Goal: Navigation & Orientation: Find specific page/section

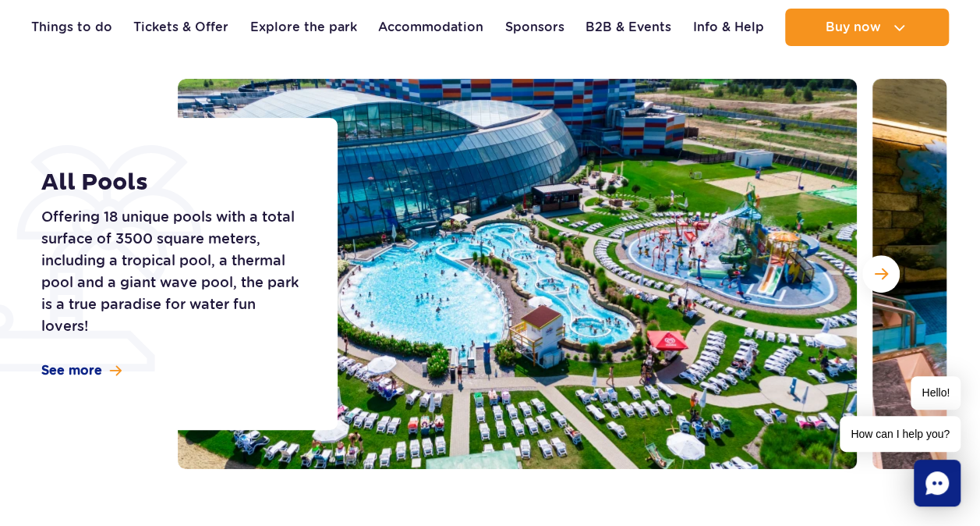
scroll to position [204, 0]
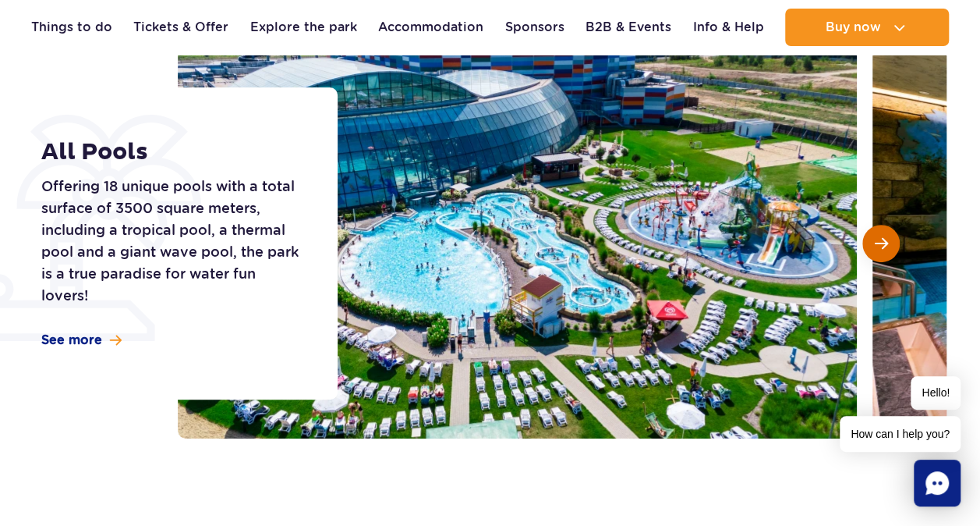
click at [888, 239] on button "Next slide" at bounding box center [881, 243] width 37 height 37
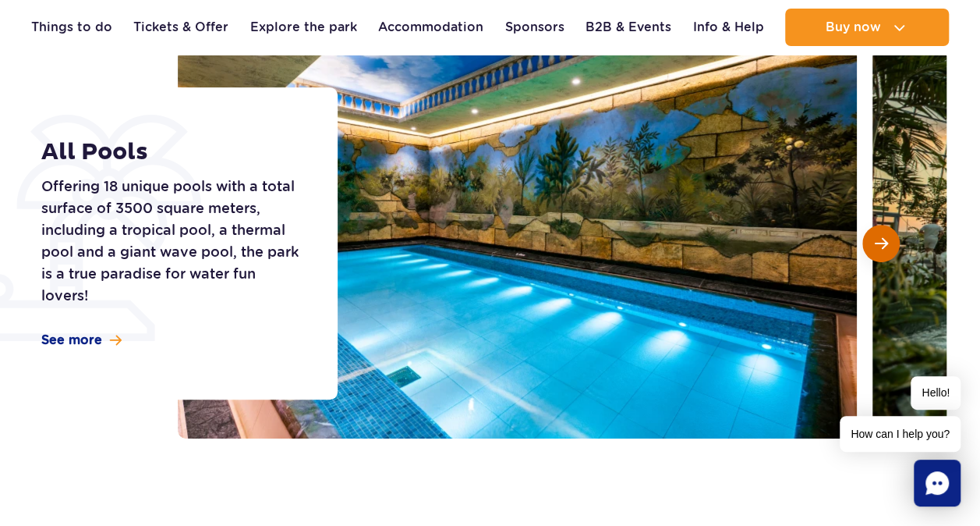
click at [888, 239] on button "Next slide" at bounding box center [881, 243] width 37 height 37
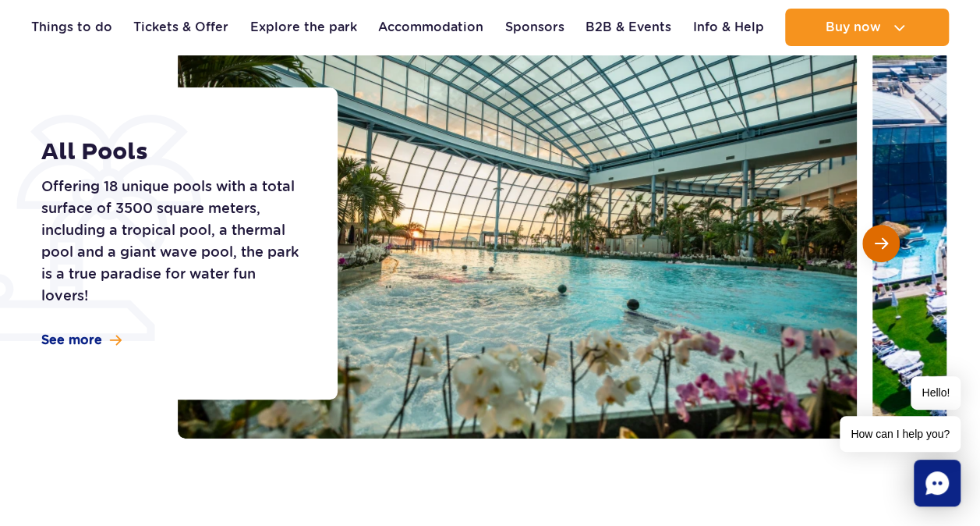
click at [888, 239] on button "Next slide" at bounding box center [881, 243] width 37 height 37
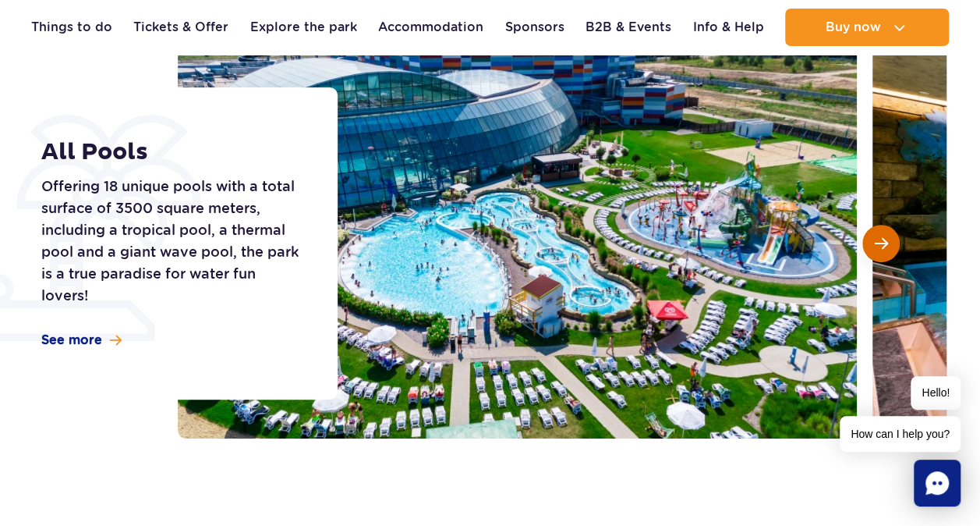
click at [888, 239] on button "Next slide" at bounding box center [881, 243] width 37 height 37
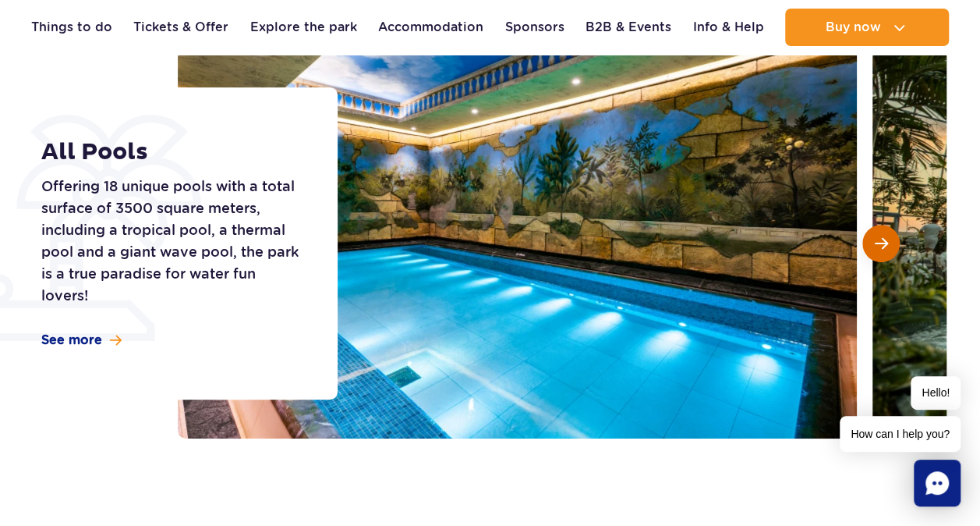
click at [888, 239] on button "Next slide" at bounding box center [881, 243] width 37 height 37
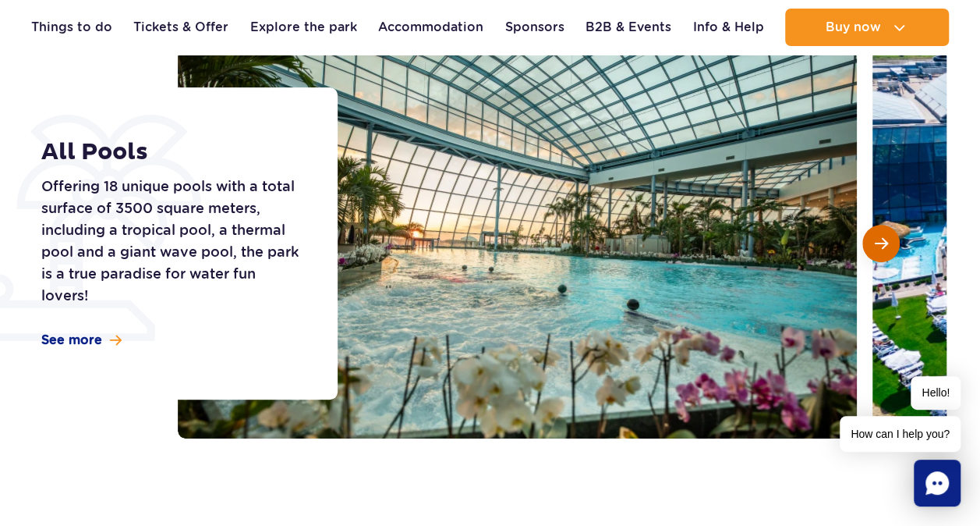
click at [888, 239] on button "Next slide" at bounding box center [881, 243] width 37 height 37
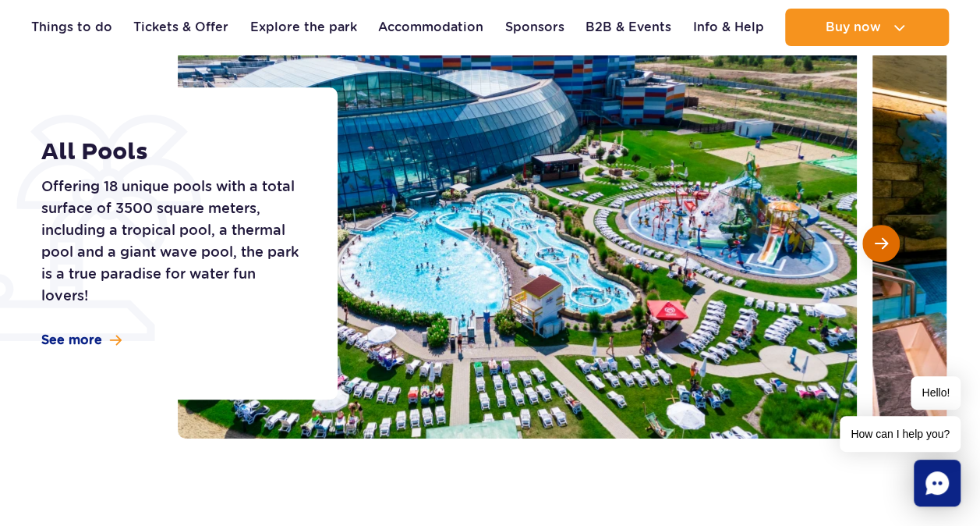
click at [888, 239] on button "Next slide" at bounding box center [881, 243] width 37 height 37
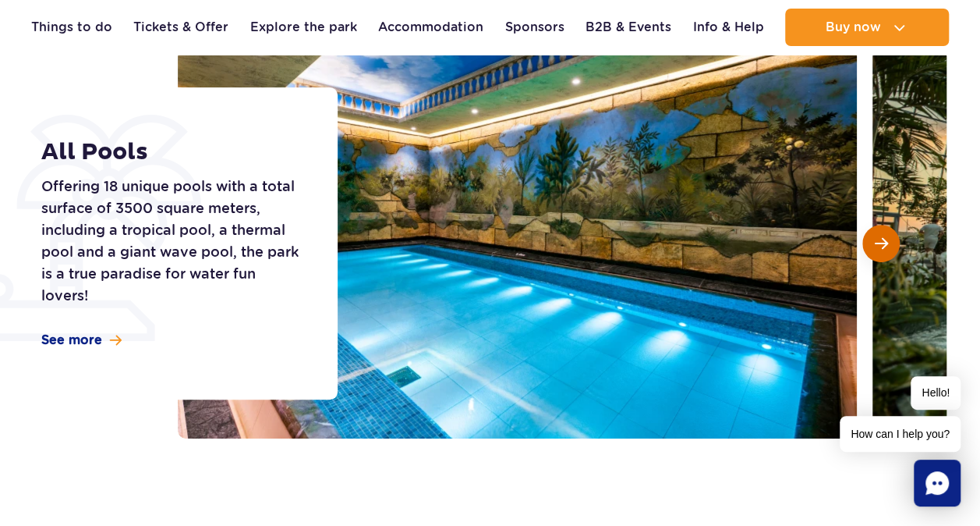
click at [888, 239] on button "Next slide" at bounding box center [881, 243] width 37 height 37
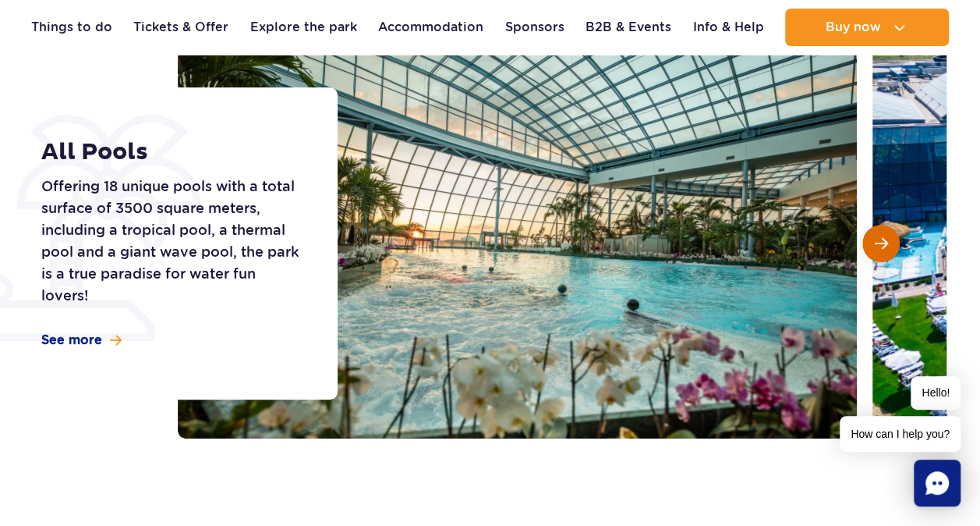
click at [888, 239] on button "Next slide" at bounding box center [881, 243] width 37 height 37
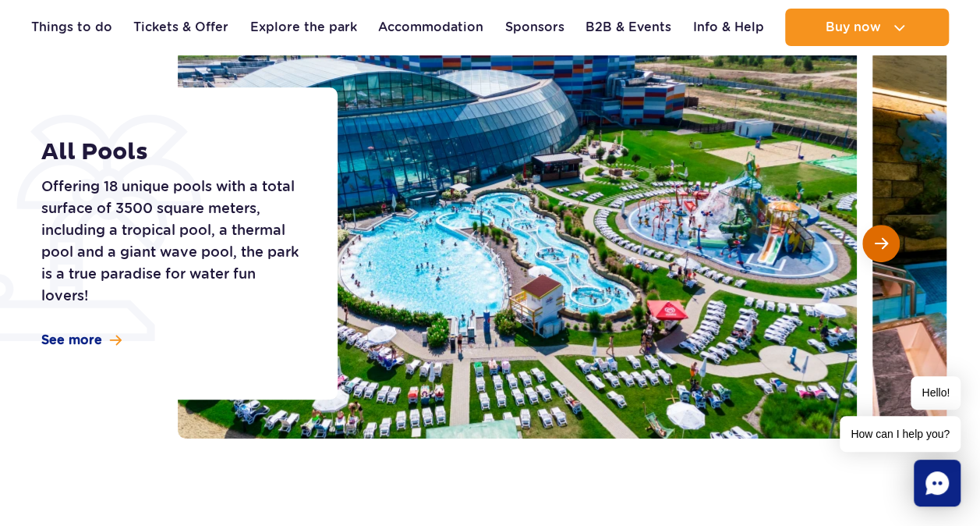
click at [888, 239] on button "Next slide" at bounding box center [881, 243] width 37 height 37
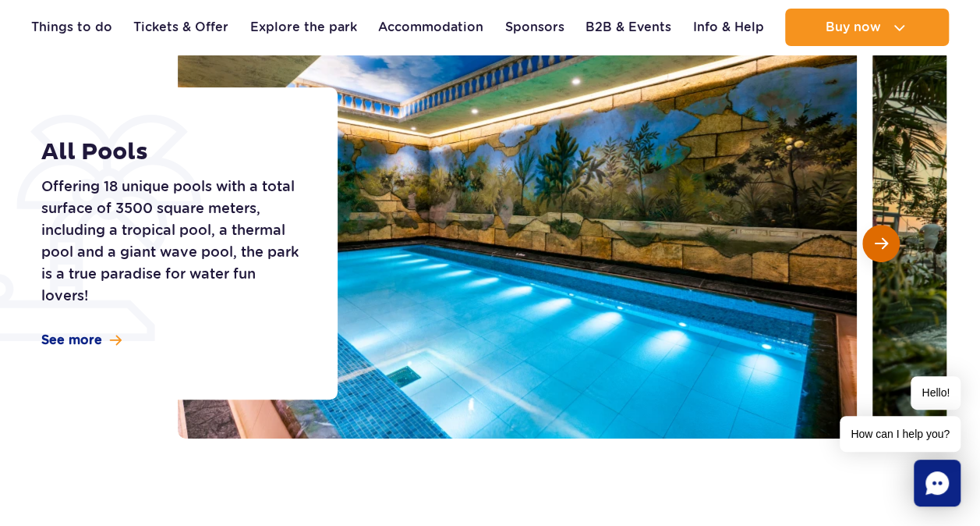
click at [888, 239] on button "Next slide" at bounding box center [881, 243] width 37 height 37
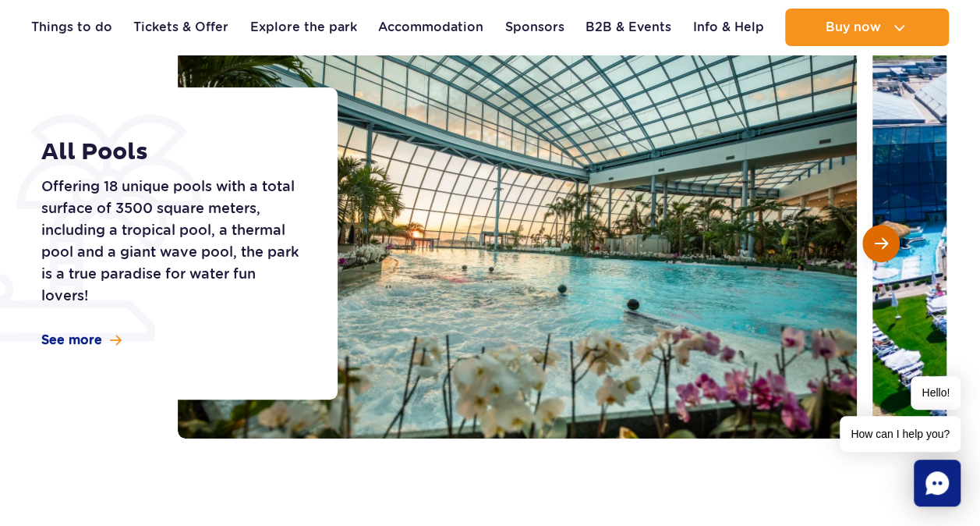
click at [888, 239] on button "Next slide" at bounding box center [881, 243] width 37 height 37
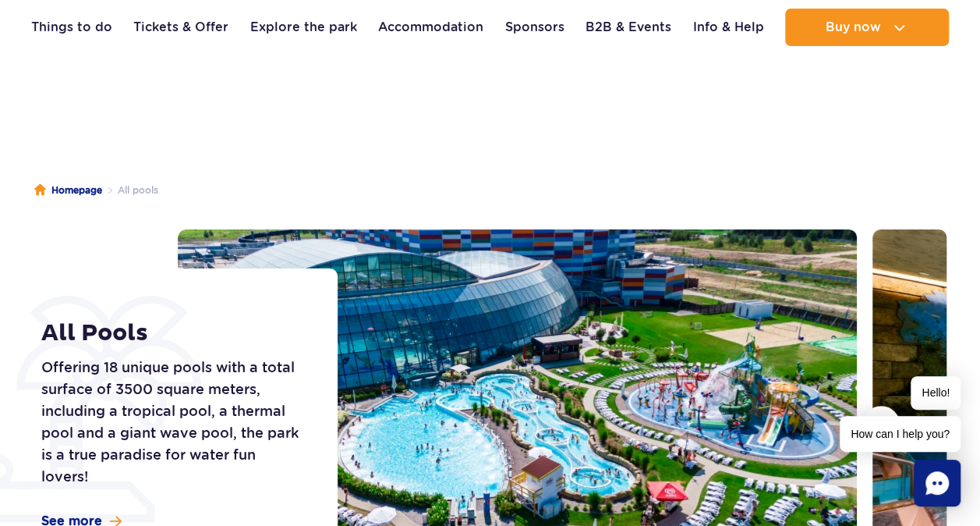
scroll to position [0, 0]
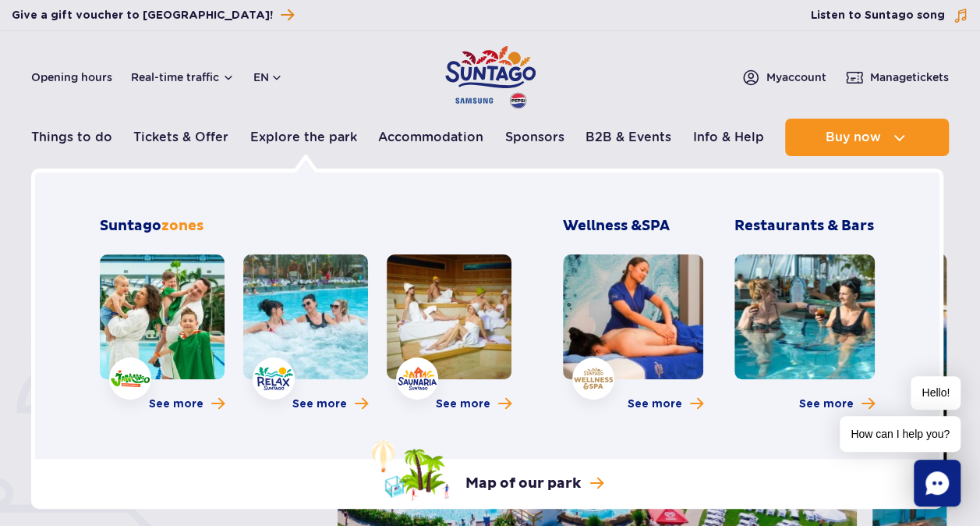
click at [630, 312] on link at bounding box center [633, 316] width 140 height 125
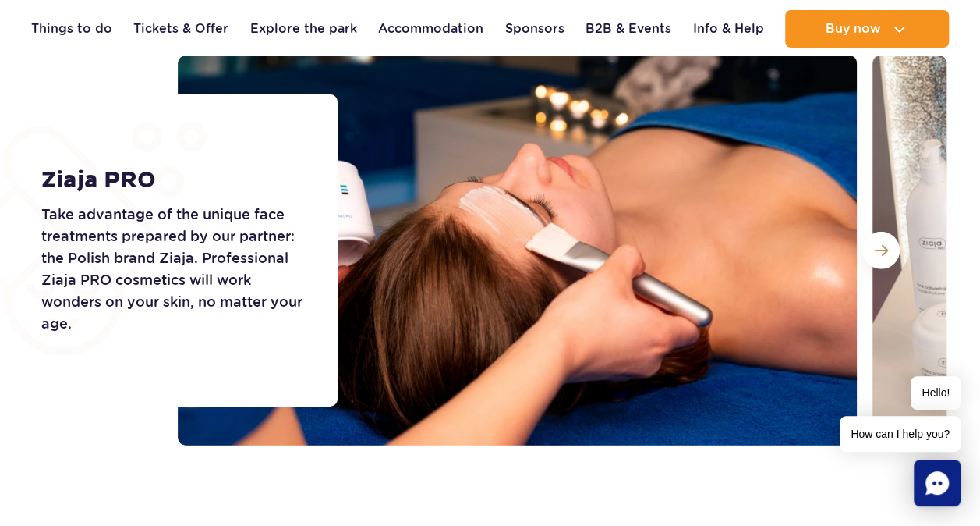
scroll to position [2200, 0]
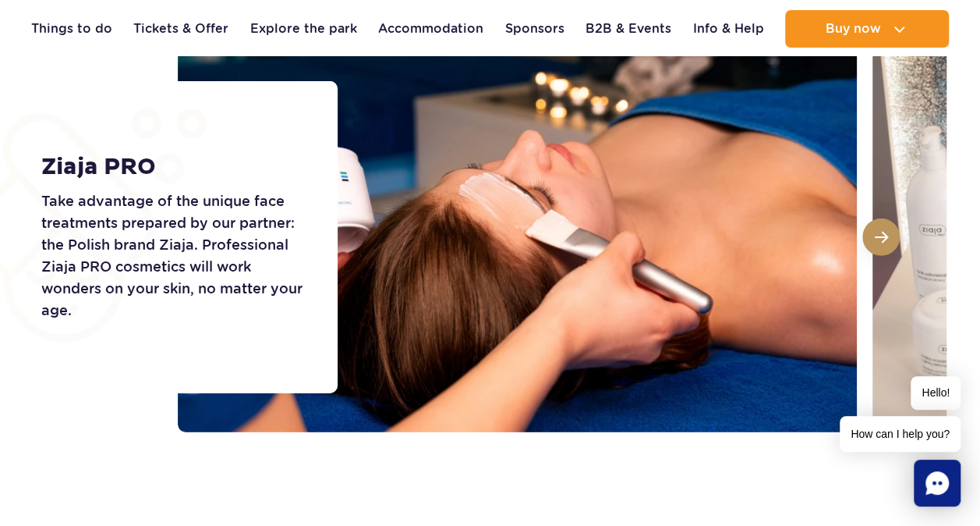
click at [887, 237] on span at bounding box center [881, 237] width 13 height 14
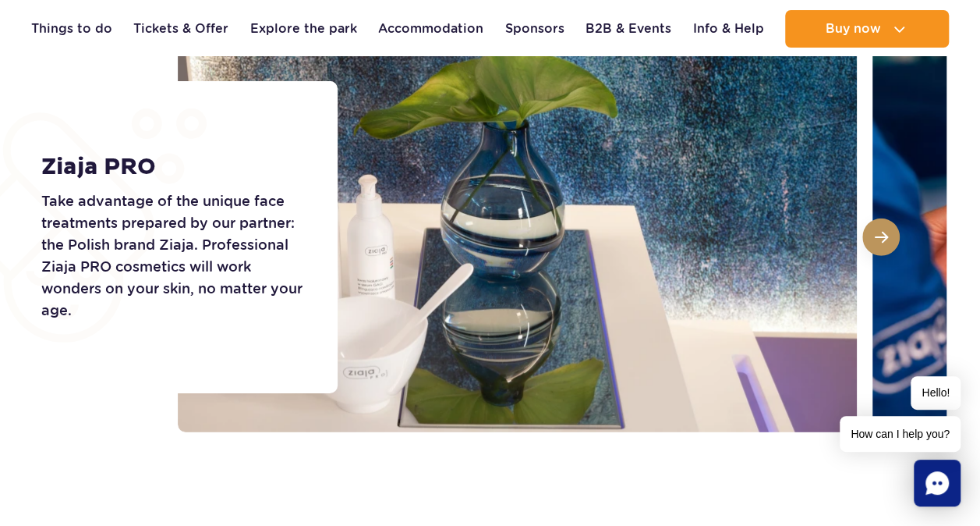
click at [887, 237] on span at bounding box center [881, 237] width 13 height 14
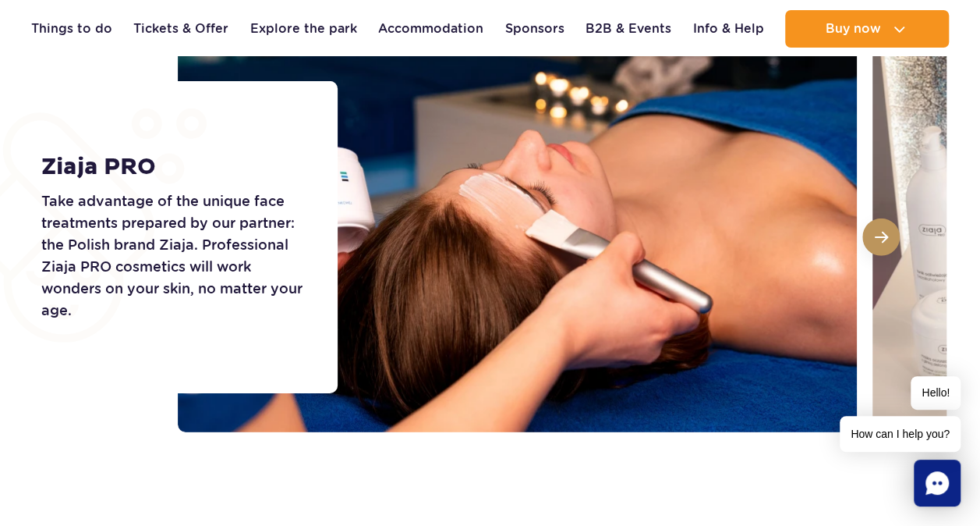
click at [887, 237] on span at bounding box center [881, 237] width 13 height 14
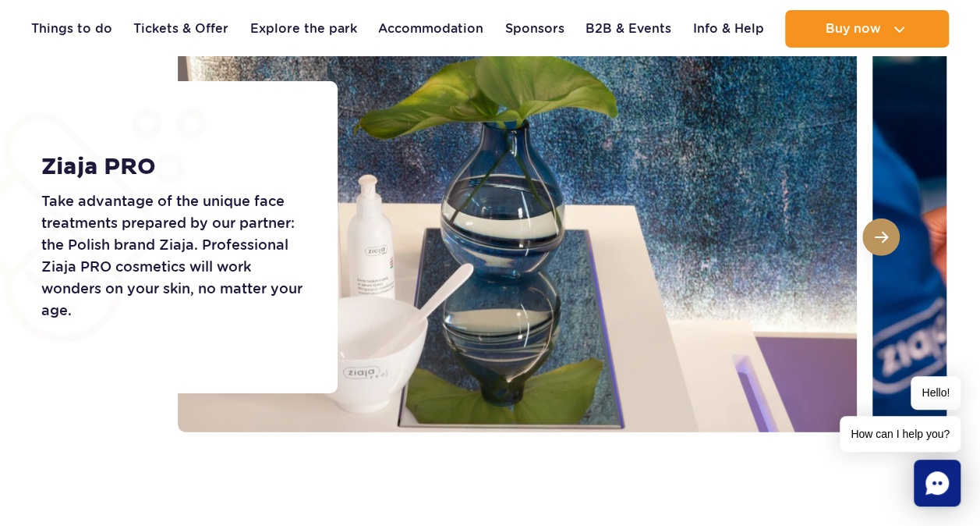
click at [887, 237] on span at bounding box center [881, 237] width 13 height 14
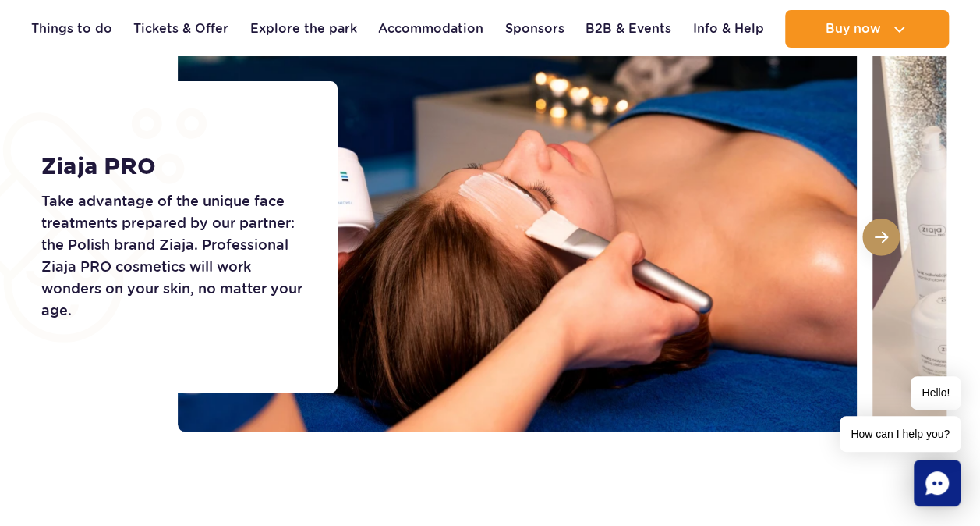
click at [887, 237] on span at bounding box center [881, 237] width 13 height 14
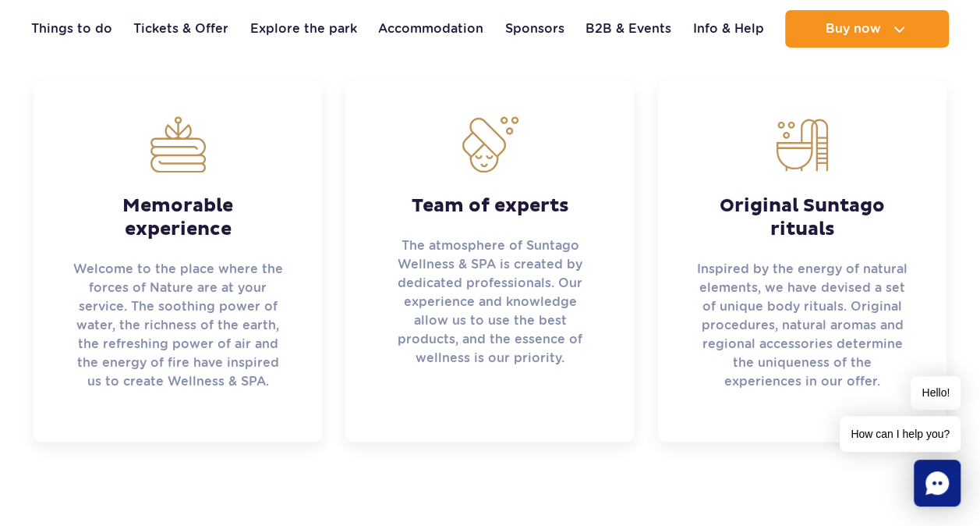
scroll to position [0, 0]
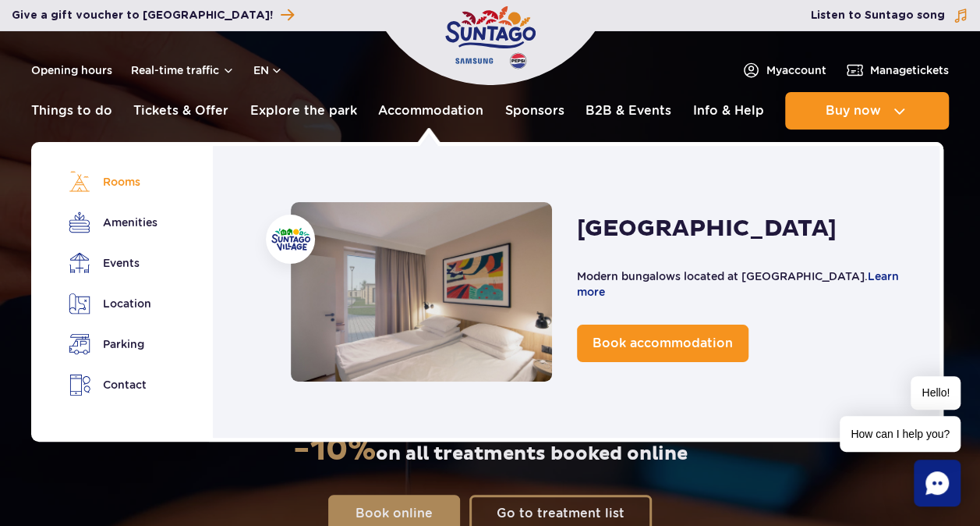
click at [128, 185] on link "Rooms" at bounding box center [112, 182] width 87 height 22
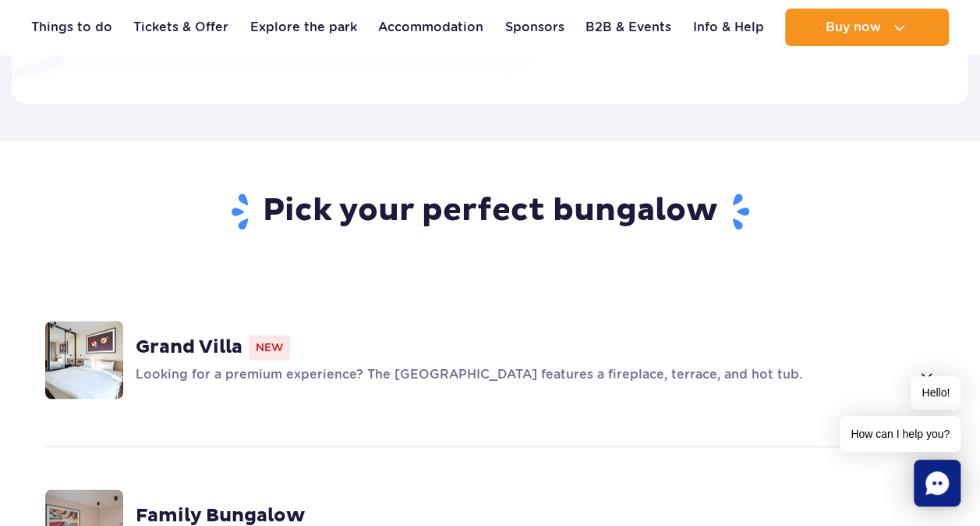
scroll to position [982, 0]
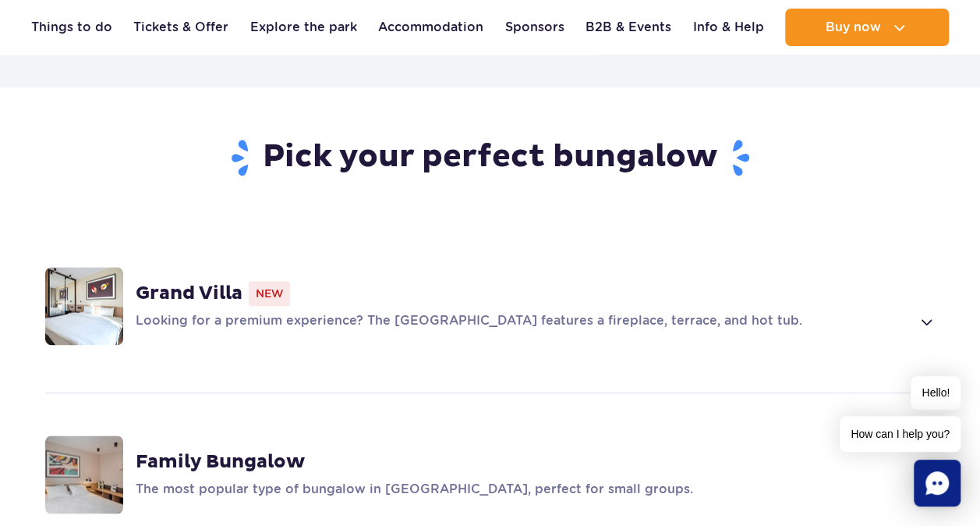
click at [175, 282] on strong "Grand Villa" at bounding box center [189, 293] width 107 height 23
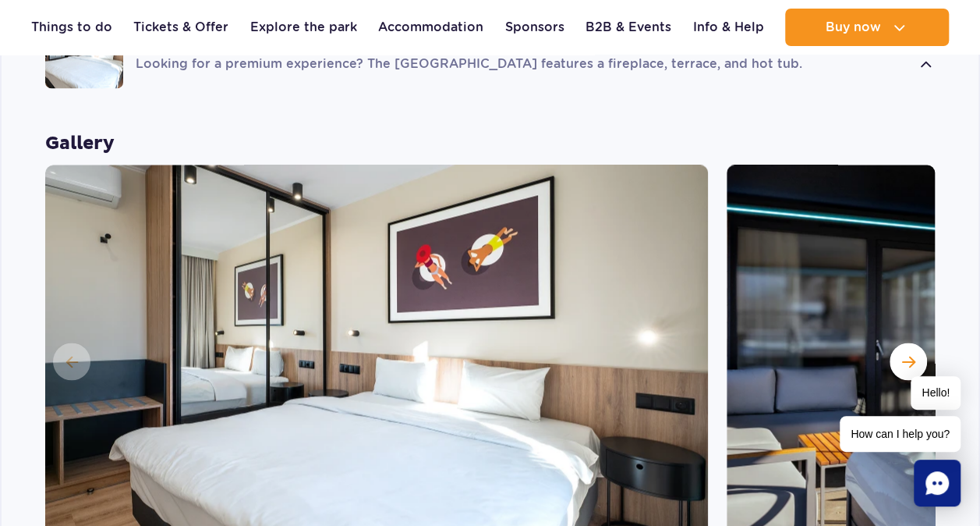
scroll to position [1311, 0]
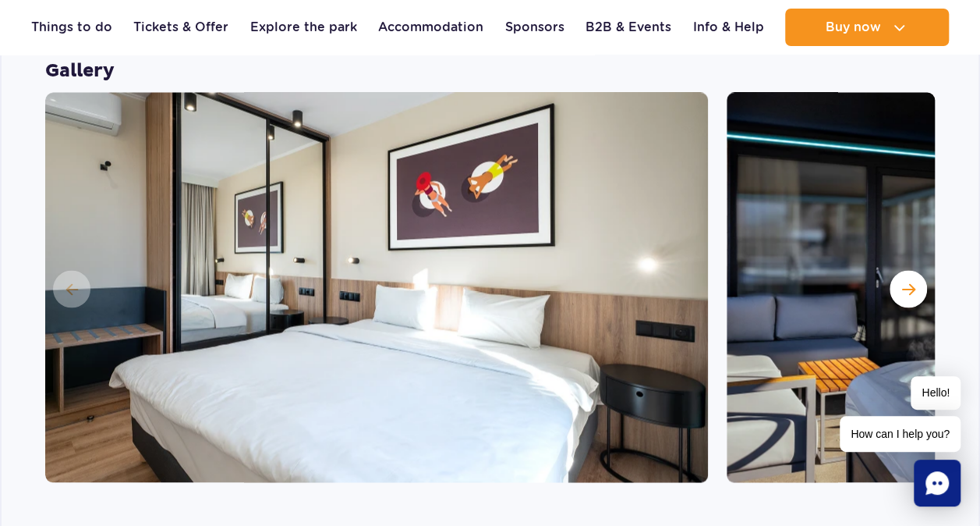
click at [69, 245] on img at bounding box center [376, 287] width 663 height 390
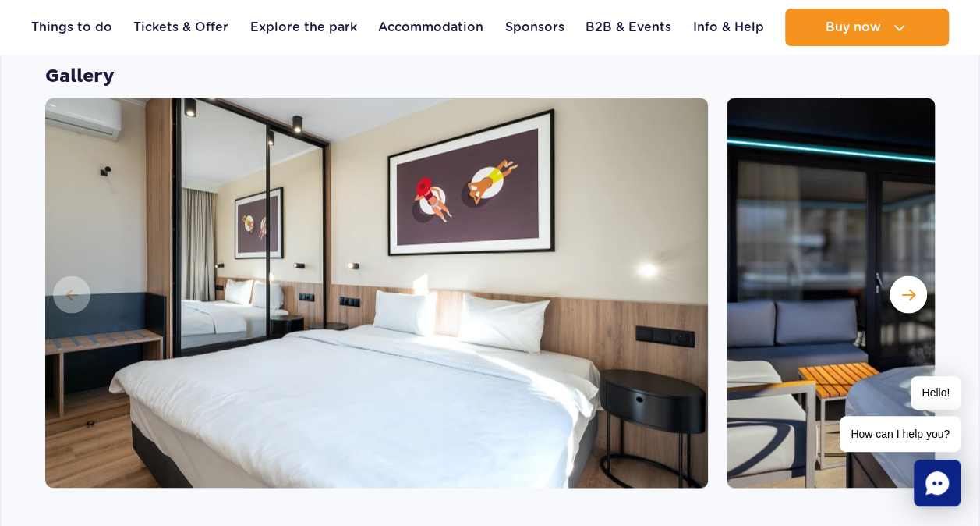
scroll to position [1273, 0]
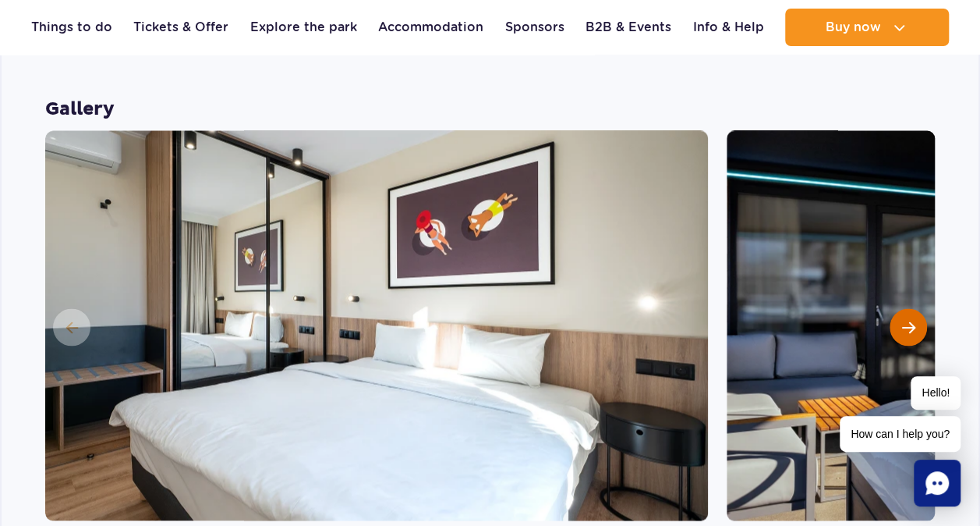
click at [910, 320] on span "Next slide" at bounding box center [908, 327] width 13 height 14
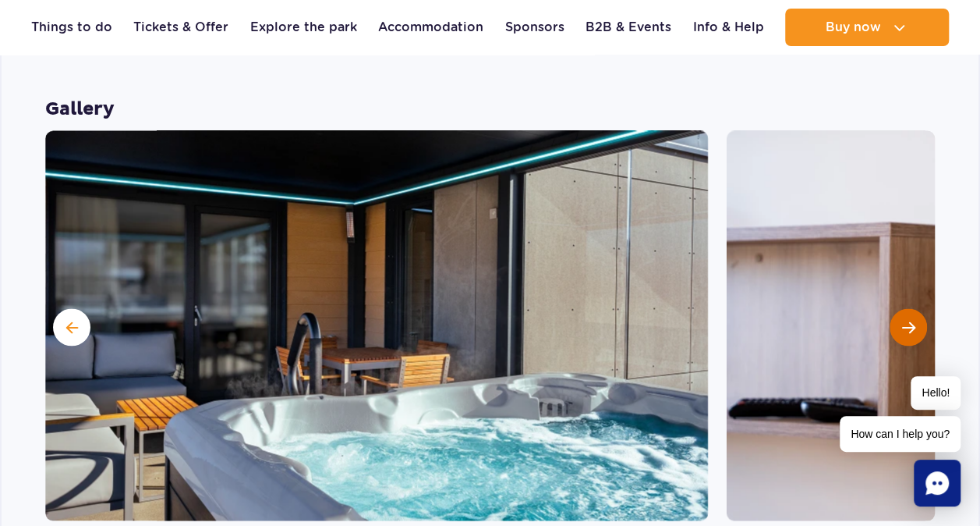
click at [910, 320] on span "Next slide" at bounding box center [908, 327] width 13 height 14
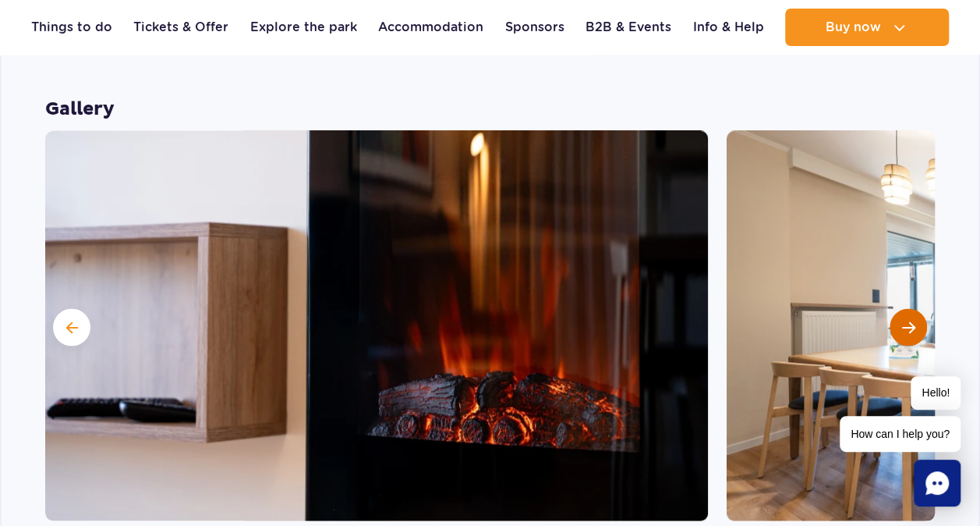
click at [910, 320] on span "Next slide" at bounding box center [908, 327] width 13 height 14
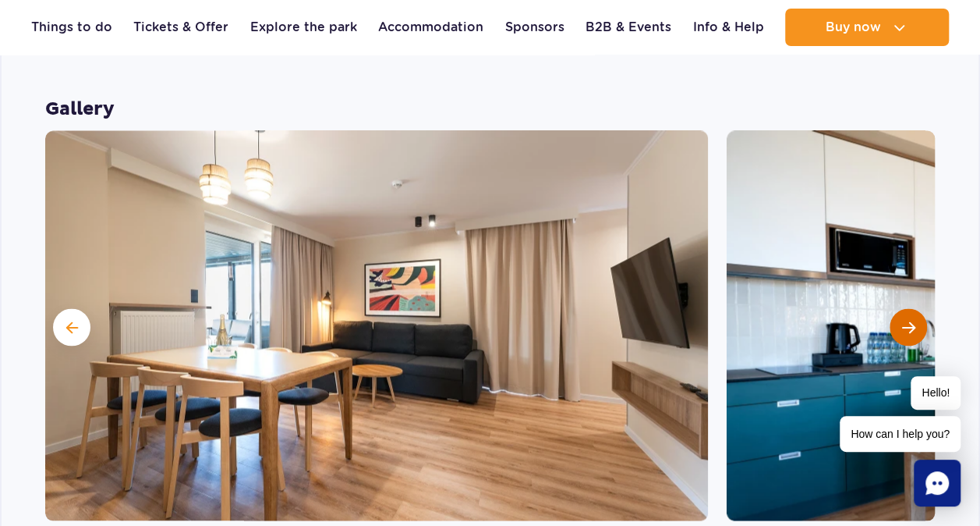
click at [910, 320] on span "Next slide" at bounding box center [908, 327] width 13 height 14
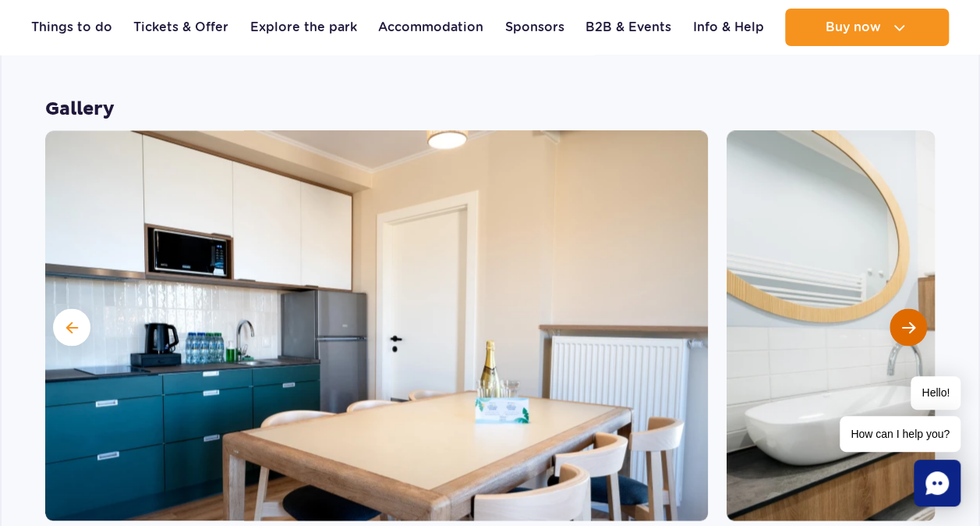
click at [910, 320] on span "Next slide" at bounding box center [908, 327] width 13 height 14
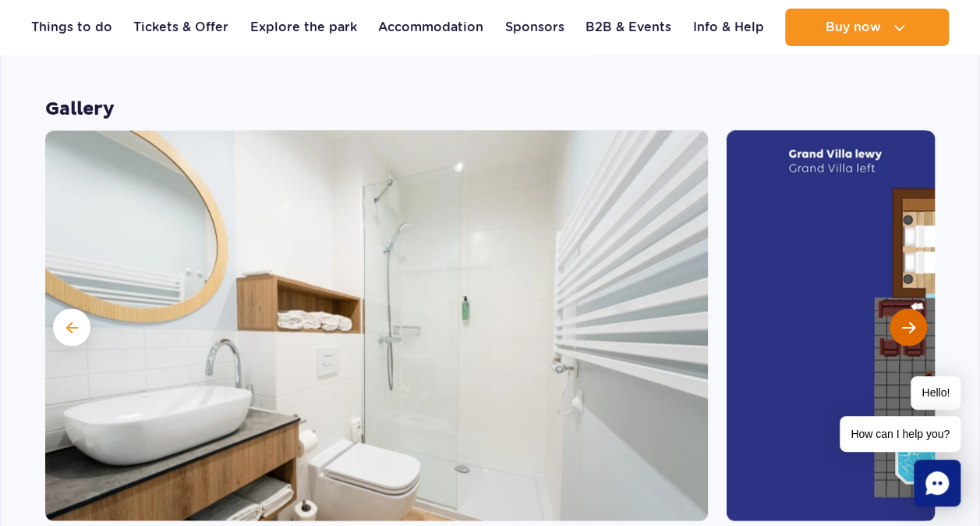
click at [910, 320] on span "Next slide" at bounding box center [908, 327] width 13 height 14
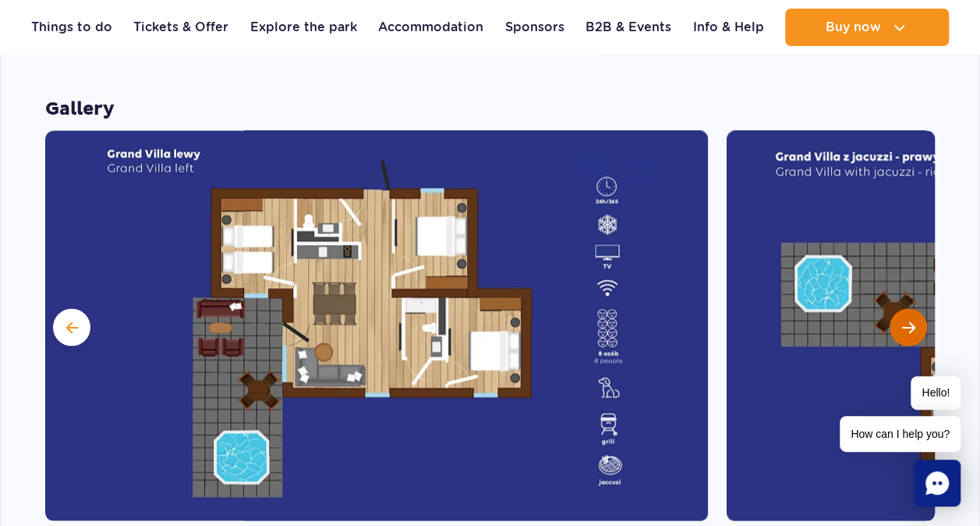
click at [910, 320] on span "Next slide" at bounding box center [908, 327] width 13 height 14
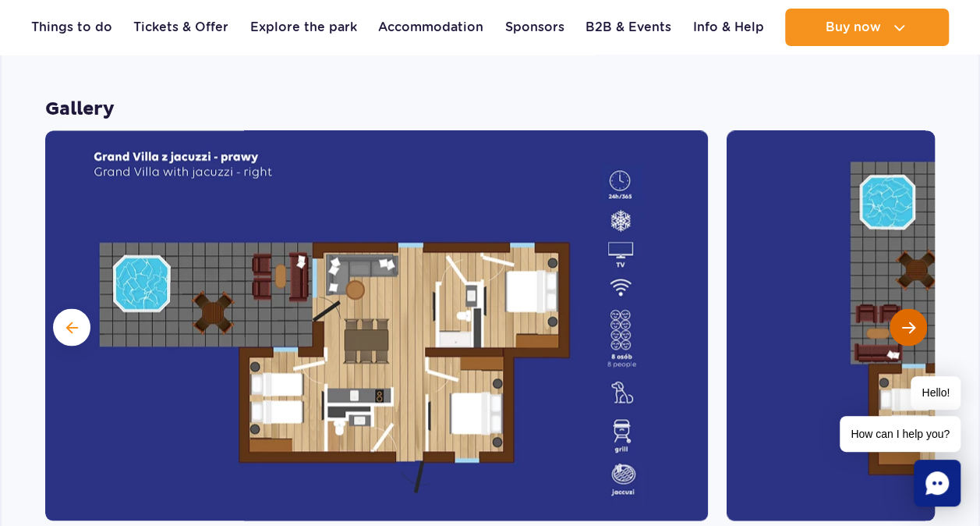
click at [910, 320] on span "Next slide" at bounding box center [908, 327] width 13 height 14
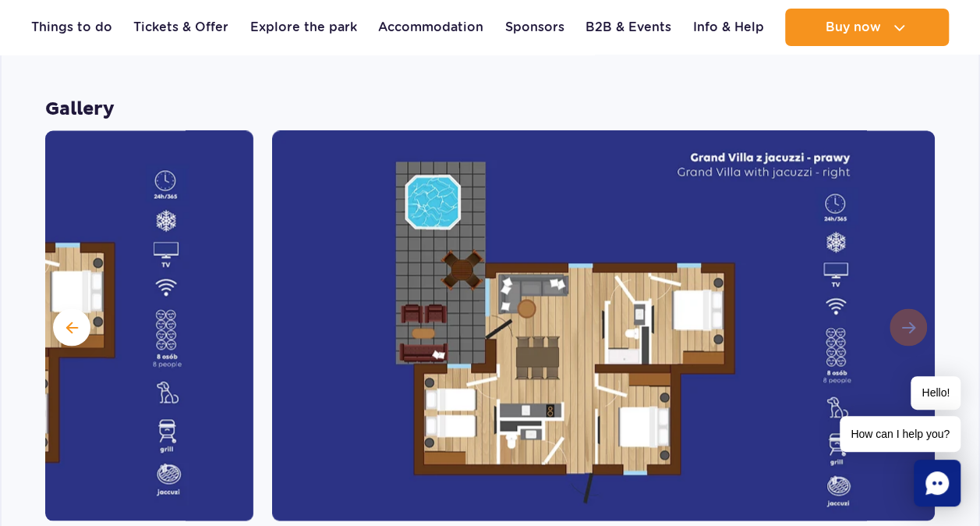
click at [910, 279] on img at bounding box center [603, 325] width 663 height 390
